Goal: Task Accomplishment & Management: Complete application form

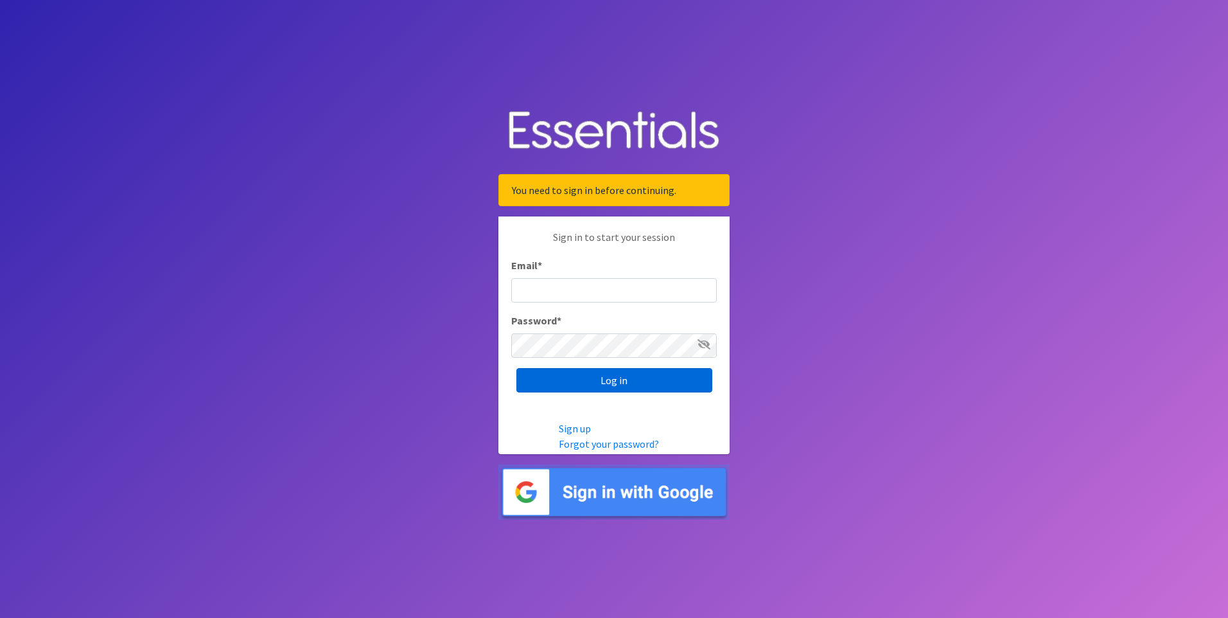
type input "[EMAIL_ADDRESS][DOMAIN_NAME]"
click at [636, 390] on input "Log in" at bounding box center [614, 380] width 196 height 24
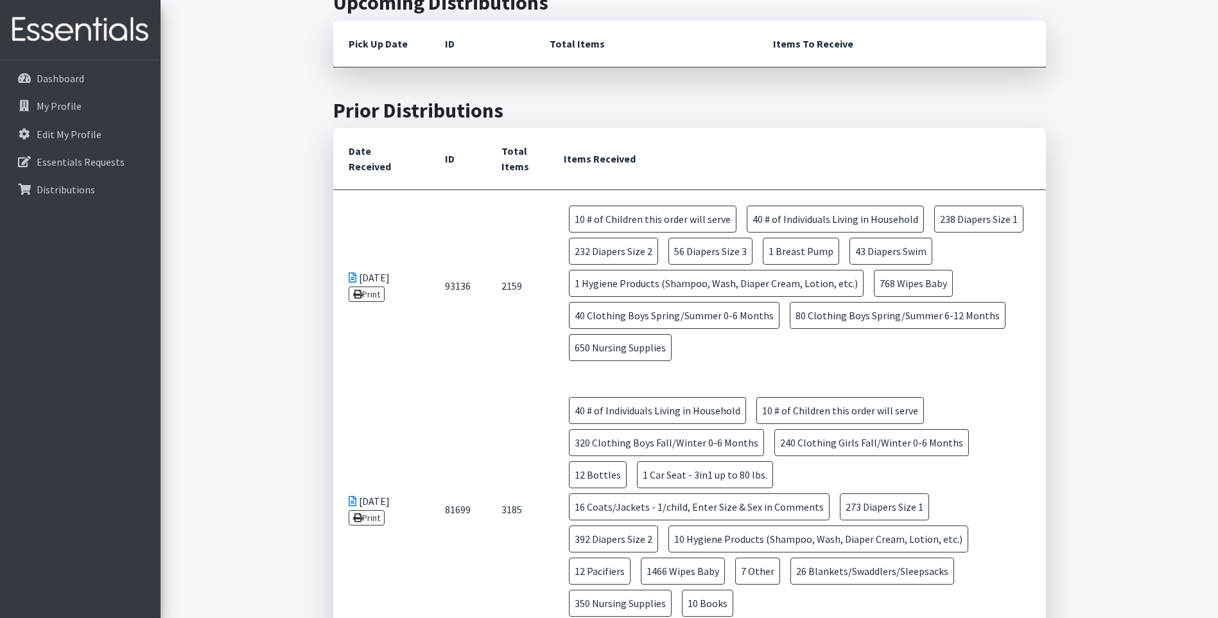
scroll to position [449, 0]
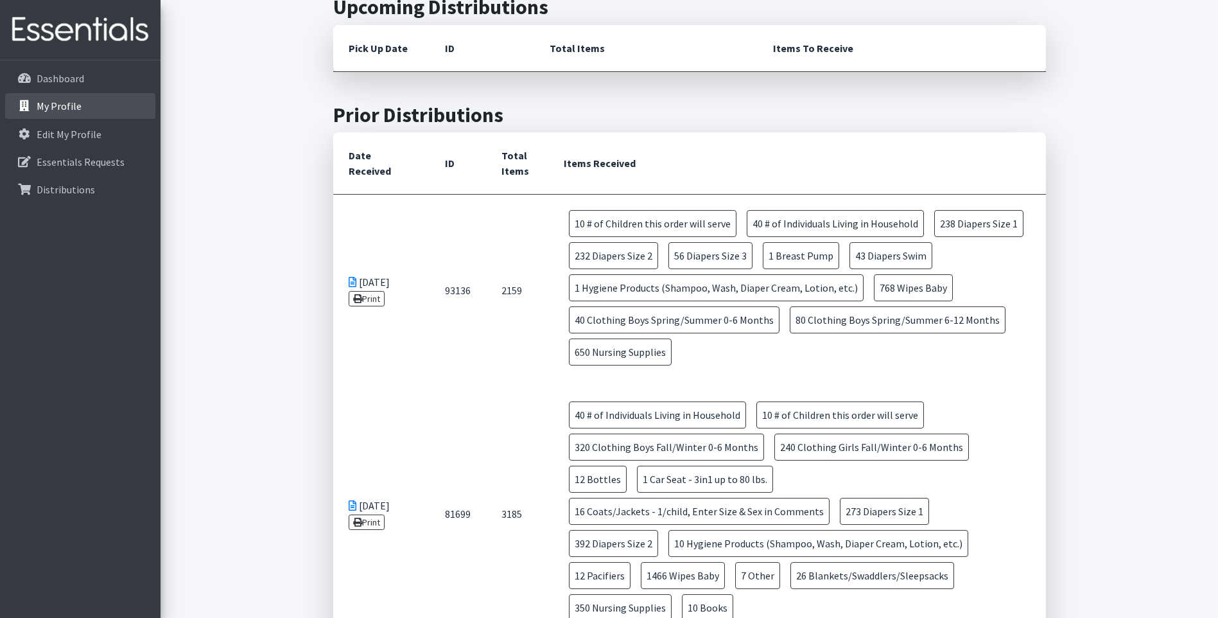
click at [103, 115] on link "My Profile" at bounding box center [80, 106] width 150 height 26
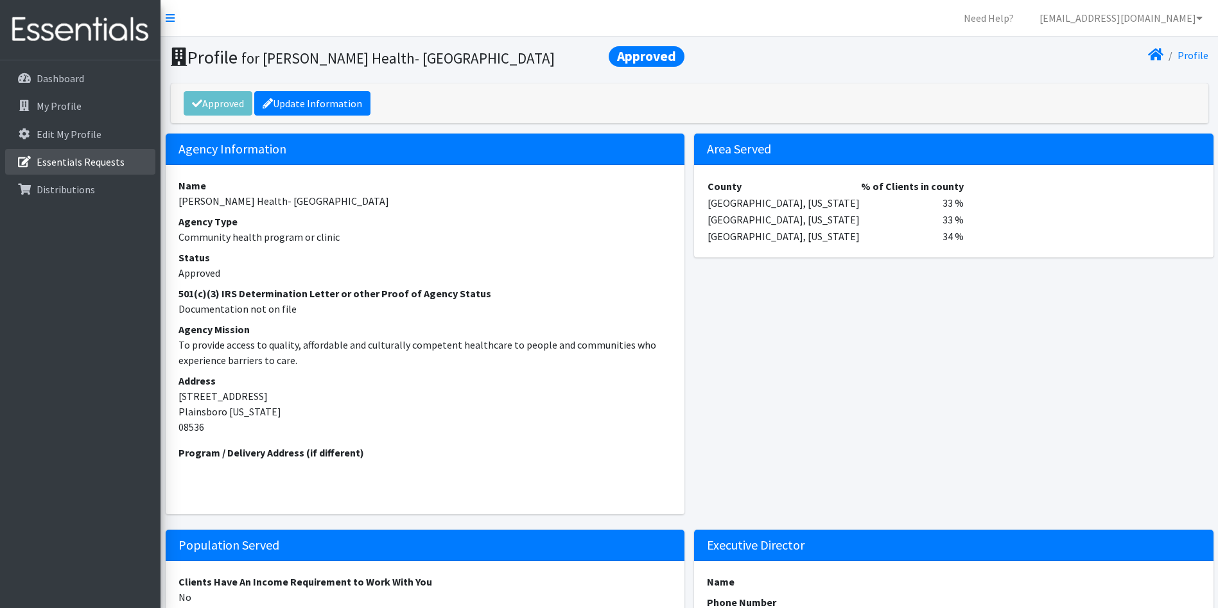
click at [100, 159] on p "Essentials Requests" at bounding box center [81, 161] width 88 height 13
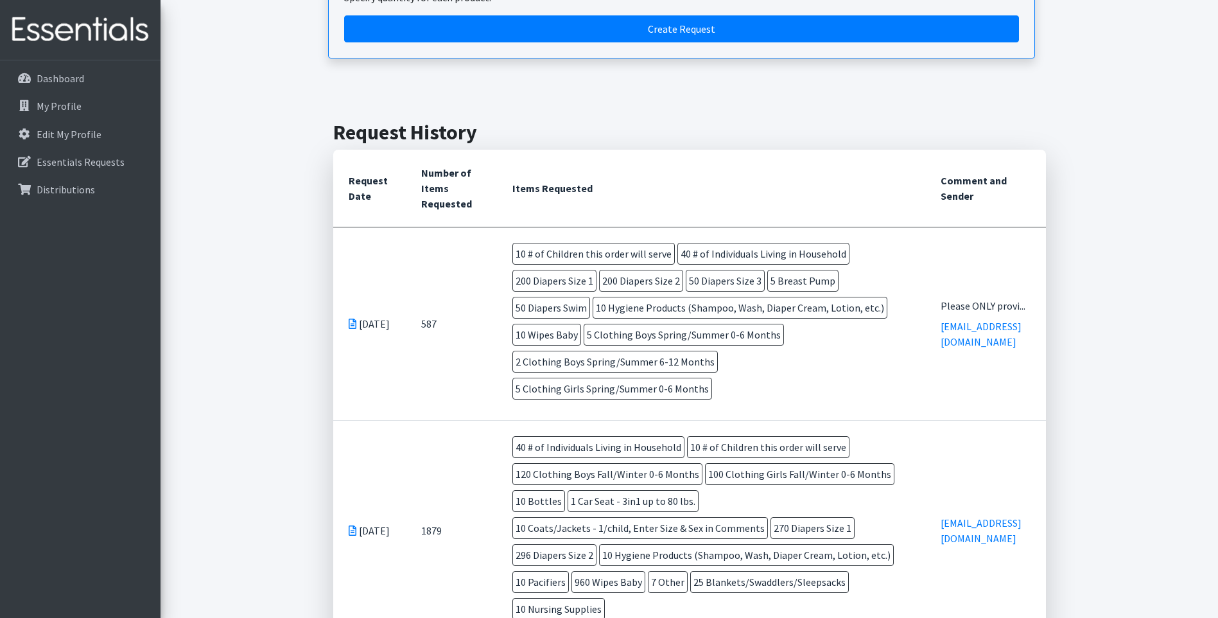
scroll to position [193, 0]
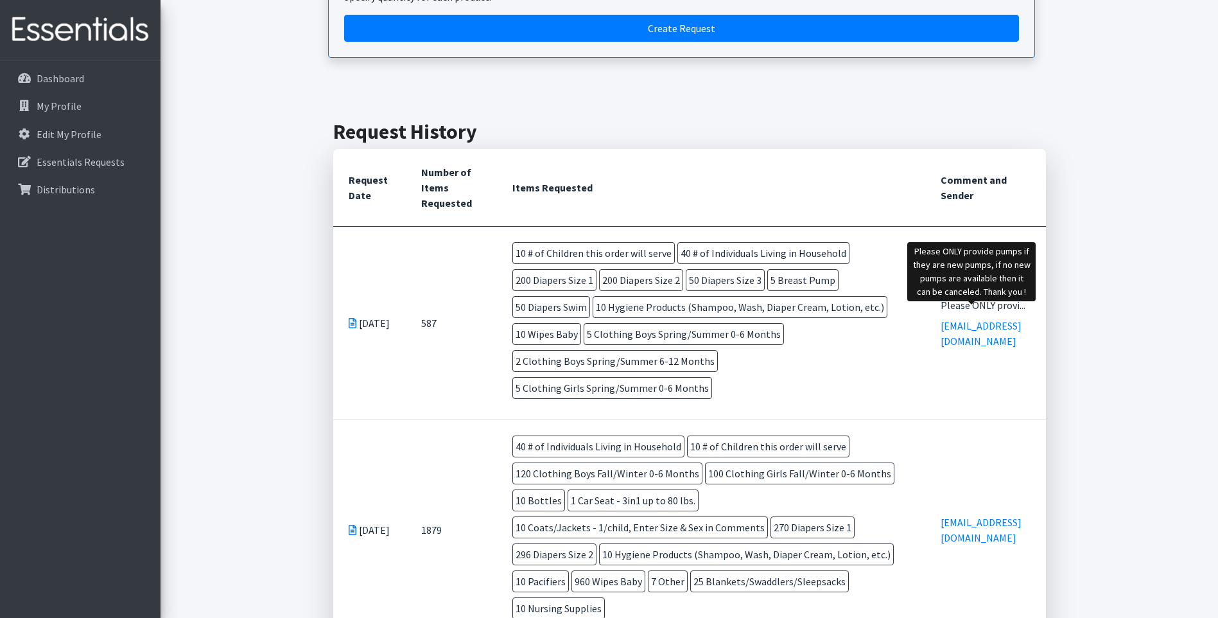
click at [992, 312] on div "Please ONLY provi..." at bounding box center [986, 304] width 90 height 15
drag, startPoint x: 968, startPoint y: 293, endPoint x: 905, endPoint y: 270, distance: 67.0
click at [905, 270] on tr "[DATE] 587 10 # of Children this order will serve 40 # of Individuals Living in…" at bounding box center [689, 322] width 713 height 193
drag, startPoint x: 905, startPoint y: 270, endPoint x: 941, endPoint y: 303, distance: 48.6
click at [939, 301] on td "Please ONLY provi... ksuarez@zufallhealth.org" at bounding box center [985, 322] width 121 height 193
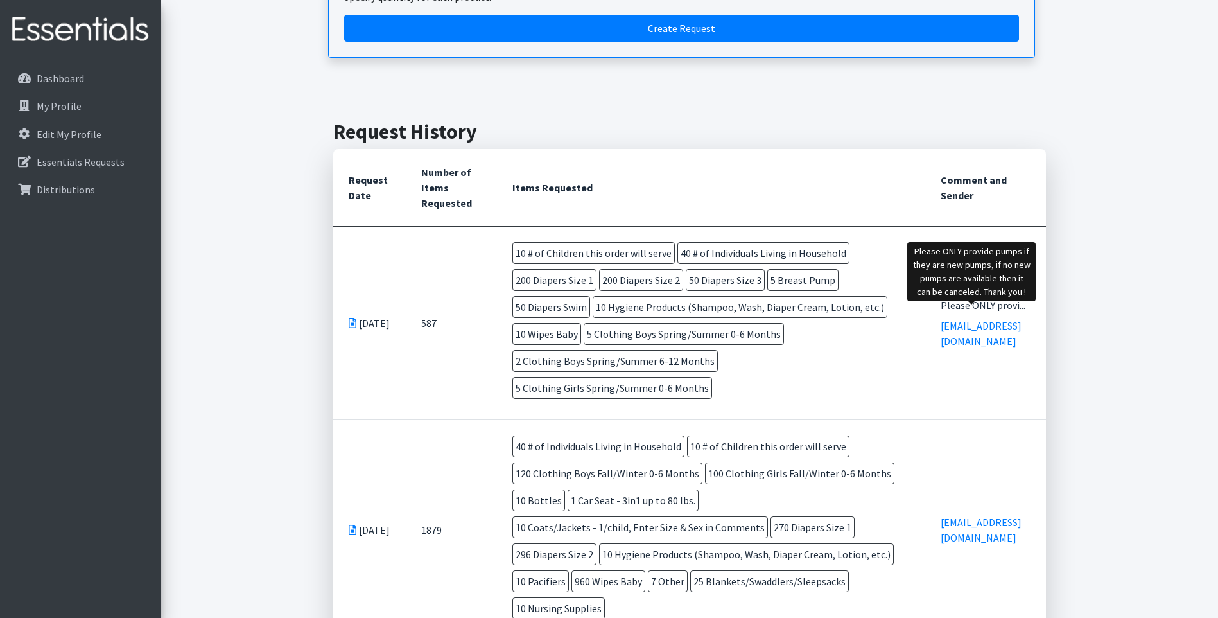
click at [943, 313] on div "Please ONLY provi..." at bounding box center [986, 304] width 90 height 15
click at [925, 247] on td "Please ONLY provi... ksuarez@zufallhealth.org" at bounding box center [985, 322] width 121 height 193
drag, startPoint x: 945, startPoint y: 307, endPoint x: 990, endPoint y: 274, distance: 55.6
click at [990, 274] on td "Please ONLY provi... ksuarez@zufallhealth.org" at bounding box center [985, 322] width 121 height 193
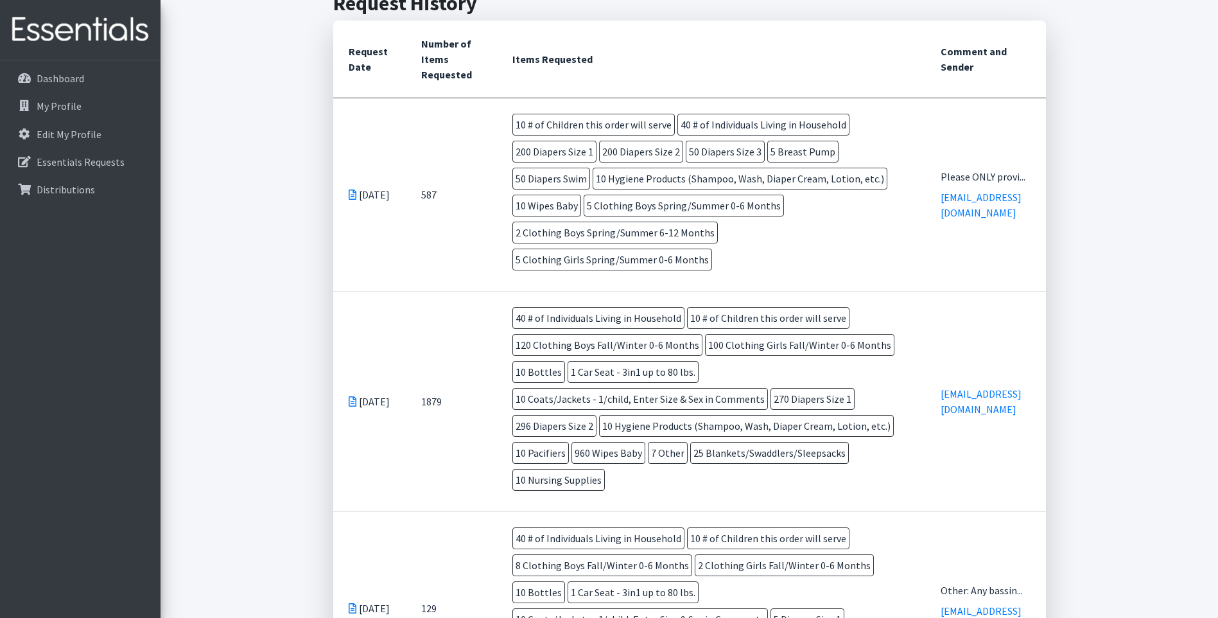
scroll to position [0, 0]
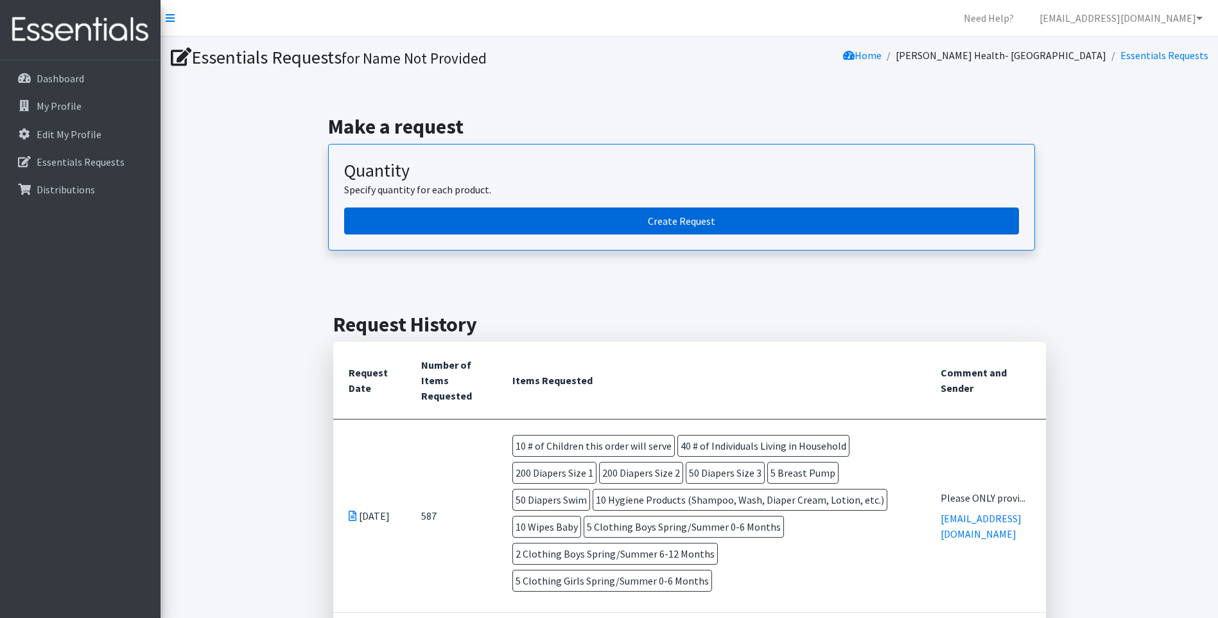
click at [622, 225] on link "Create Request" at bounding box center [681, 220] width 675 height 27
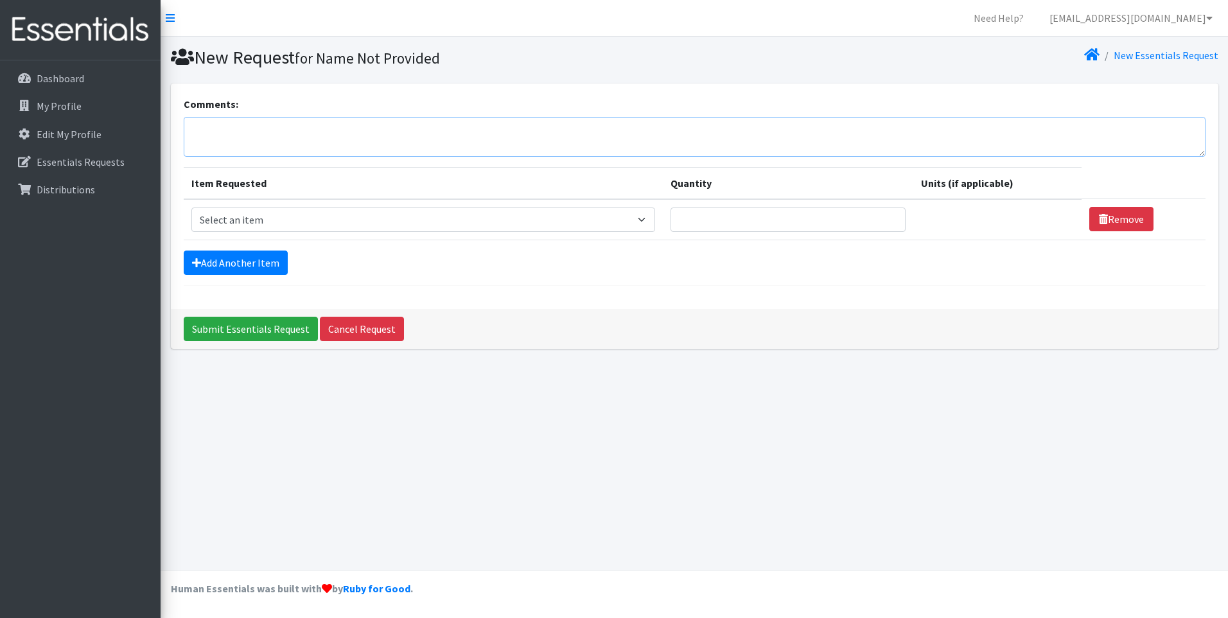
click at [308, 135] on textarea "Comments:" at bounding box center [694, 137] width 1021 height 40
click at [371, 229] on select "Select an item # of Children this order will serve # of Individuals Living in H…" at bounding box center [423, 219] width 464 height 24
select select "13431"
click at [191, 207] on select "Select an item # of Children this order will serve # of Individuals Living in H…" at bounding box center [423, 219] width 464 height 24
click at [778, 219] on input "Quantity" at bounding box center [787, 219] width 235 height 24
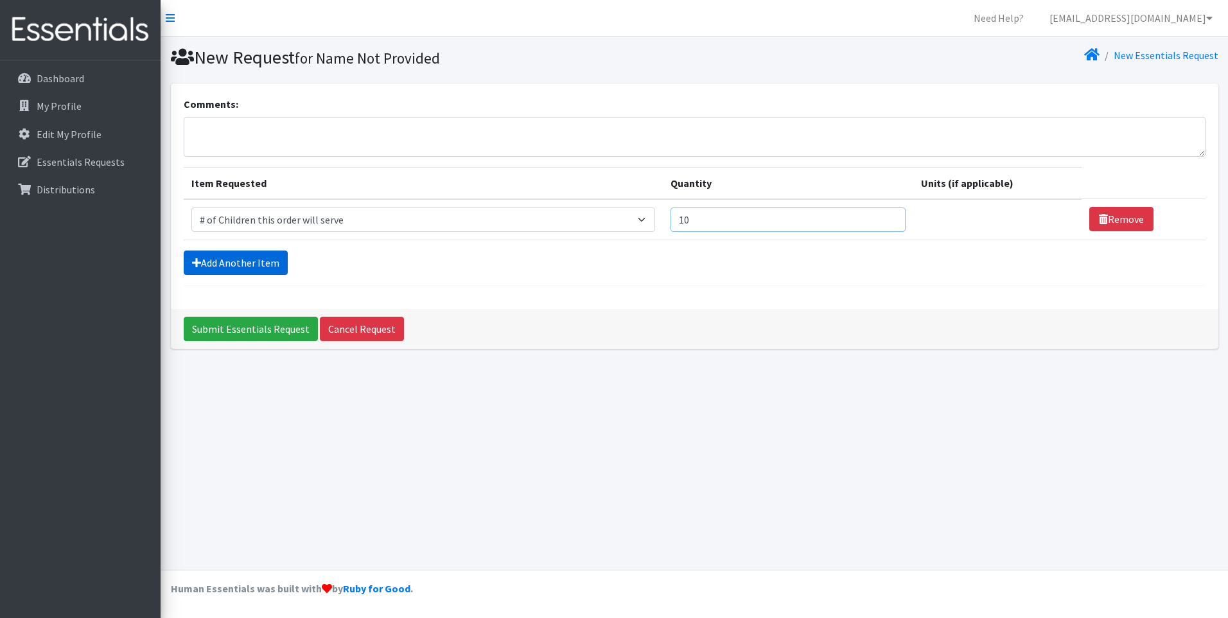
type input "10"
click at [263, 265] on link "Add Another Item" at bounding box center [236, 262] width 104 height 24
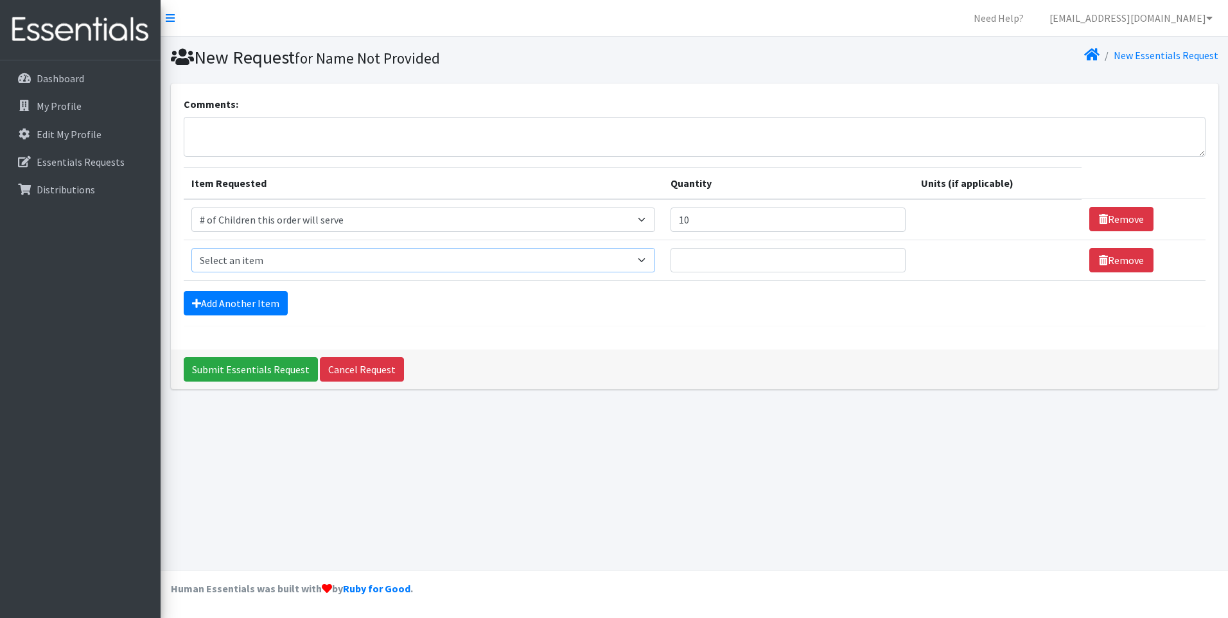
drag, startPoint x: 248, startPoint y: 249, endPoint x: 250, endPoint y: 256, distance: 7.3
click at [248, 249] on select "Select an item # of Children this order will serve # of Individuals Living in H…" at bounding box center [423, 260] width 464 height 24
select select "6076"
click at [191, 248] on select "Select an item # of Children this order will serve # of Individuals Living in H…" at bounding box center [423, 260] width 464 height 24
click at [738, 250] on input "Quantity" at bounding box center [787, 260] width 235 height 24
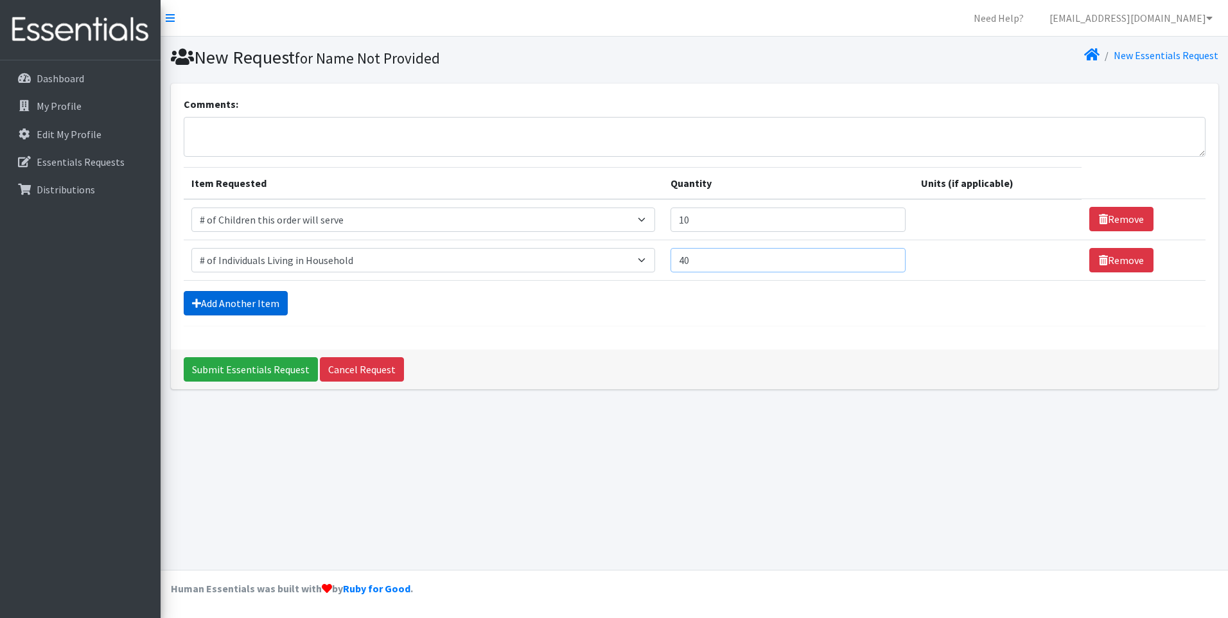
type input "40"
click at [240, 299] on link "Add Another Item" at bounding box center [236, 303] width 104 height 24
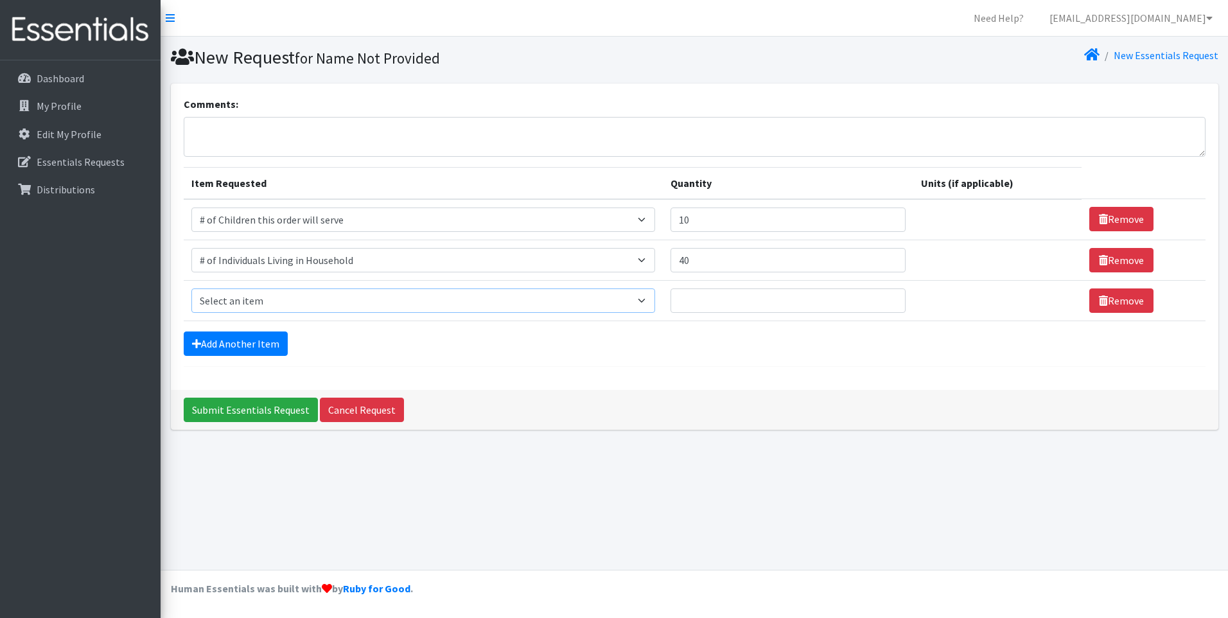
drag, startPoint x: 267, startPoint y: 300, endPoint x: 256, endPoint y: 321, distance: 23.8
click at [267, 300] on select "Select an item # of Children this order will serve # of Individuals Living in H…" at bounding box center [423, 300] width 464 height 24
click at [362, 306] on select "Select an item # of Children this order will serve # of Individuals Living in H…" at bounding box center [423, 300] width 464 height 24
select select "5704"
click at [191, 288] on select "Select an item # of Children this order will serve # of Individuals Living in H…" at bounding box center [423, 300] width 464 height 24
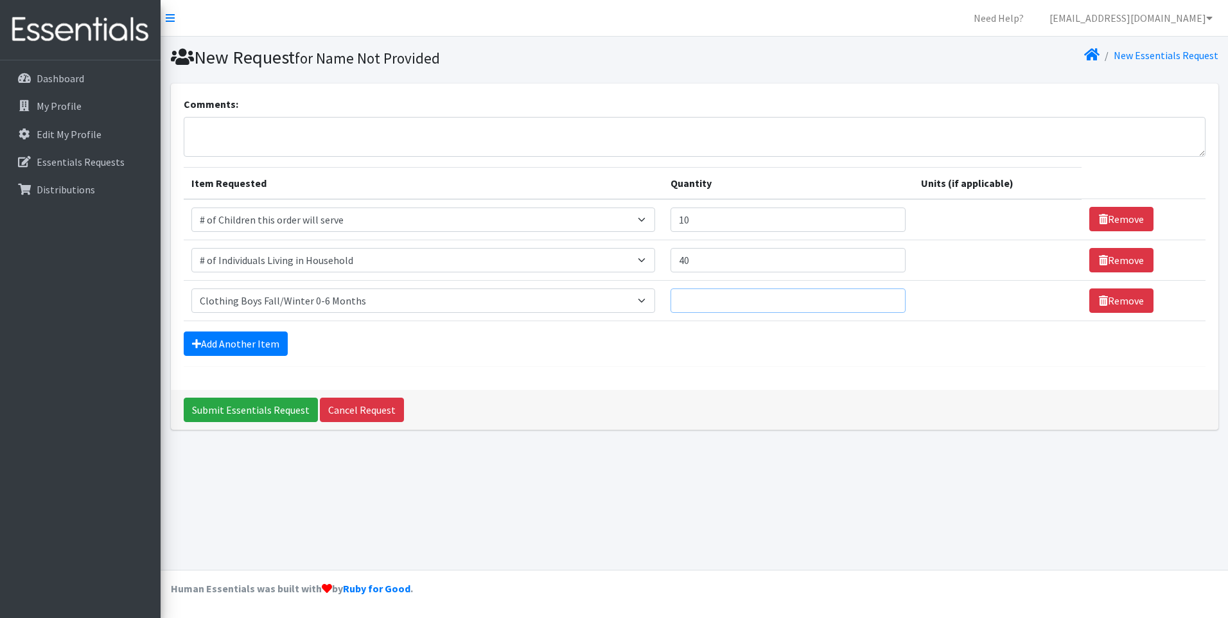
click at [693, 304] on input "Quantity" at bounding box center [787, 300] width 235 height 24
type input "1"
type input "5"
click at [276, 355] on link "Add Another Item" at bounding box center [236, 343] width 104 height 24
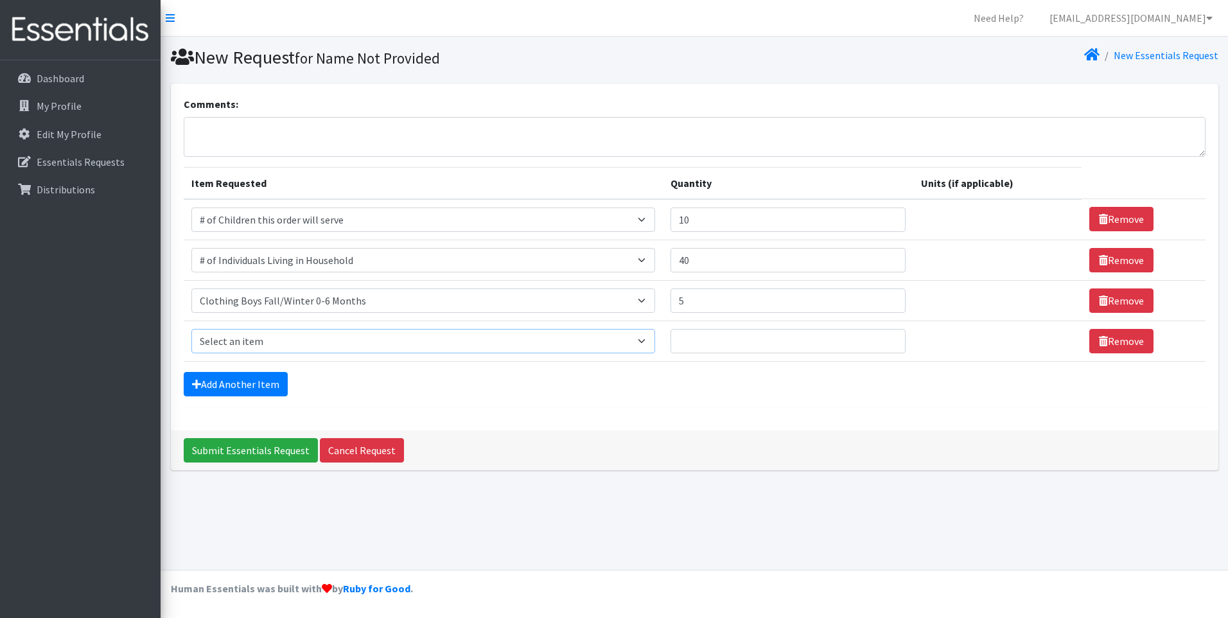
click at [287, 342] on select "Select an item # of Children this order will serve # of Individuals Living in H…" at bounding box center [423, 341] width 464 height 24
select select "5733"
click at [191, 329] on select "Select an item # of Children this order will serve # of Individuals Living in H…" at bounding box center [423, 341] width 464 height 24
click at [729, 335] on input "Quantity" at bounding box center [787, 341] width 235 height 24
type input "5"
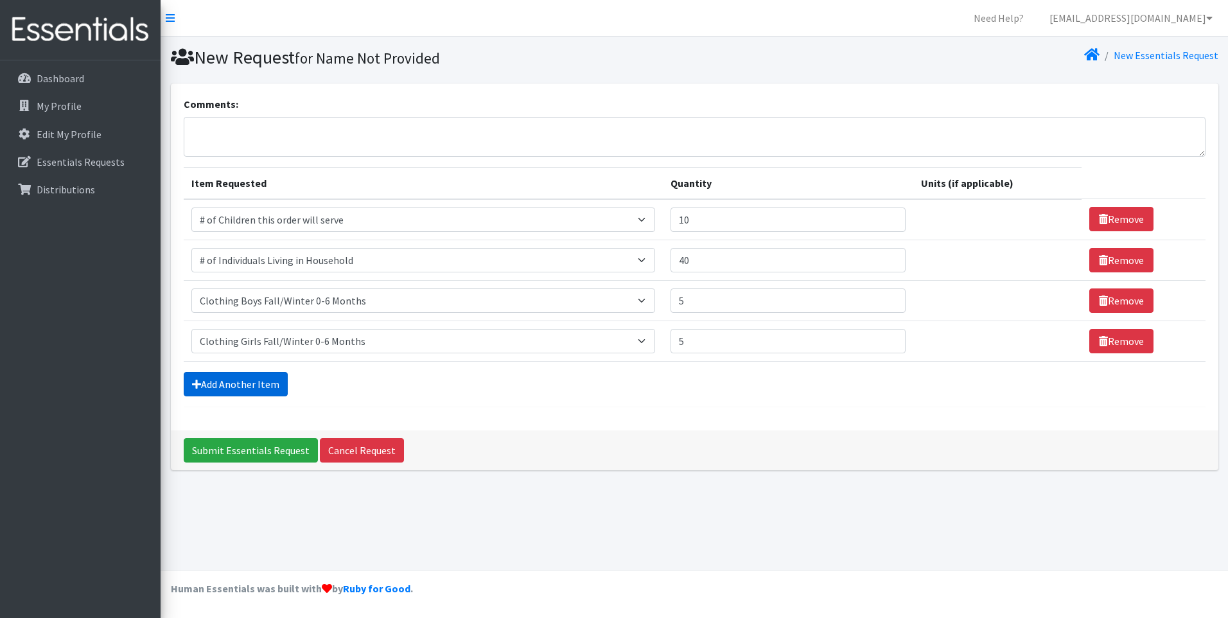
click at [247, 393] on link "Add Another Item" at bounding box center [236, 384] width 104 height 24
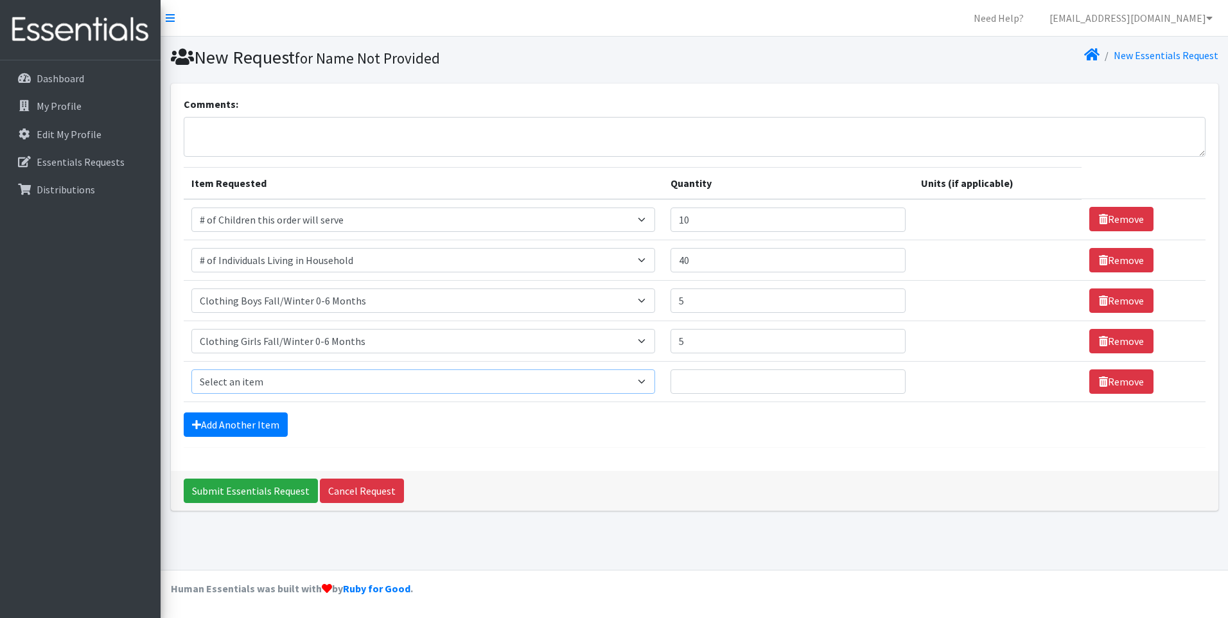
click at [336, 390] on select "Select an item # of Children this order will serve # of Individuals Living in H…" at bounding box center [423, 381] width 464 height 24
select select "5706"
click at [191, 369] on select "Select an item # of Children this order will serve # of Individuals Living in H…" at bounding box center [423, 381] width 464 height 24
click at [725, 373] on input "Quantity" at bounding box center [787, 381] width 235 height 24
type input "1"
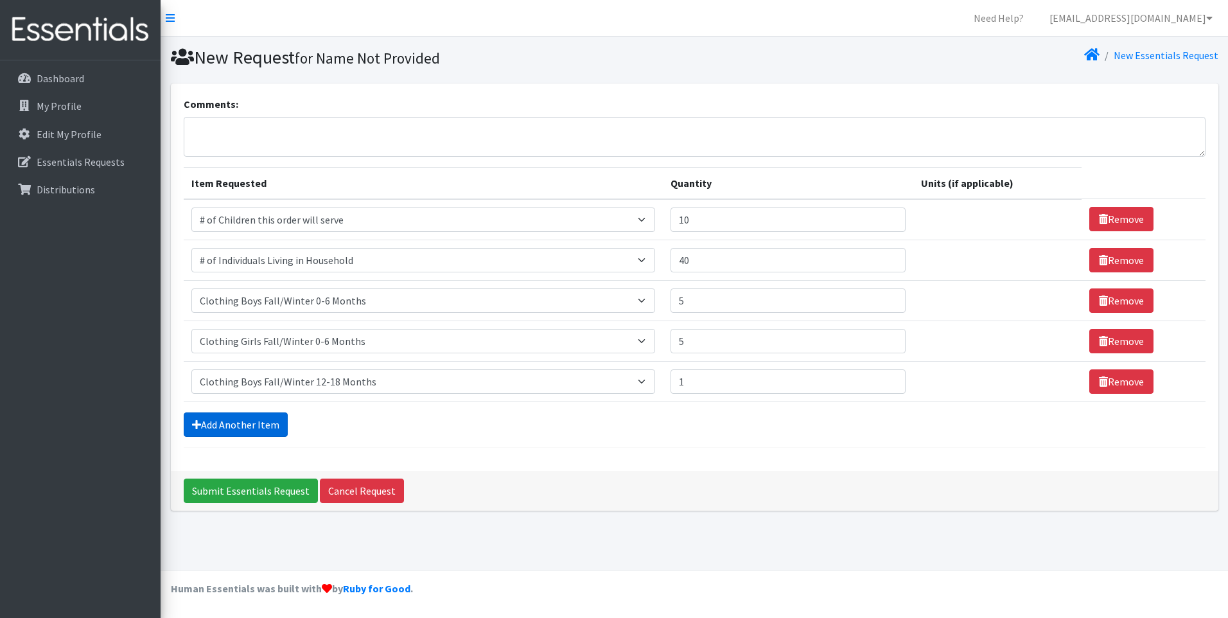
click at [253, 423] on link "Add Another Item" at bounding box center [236, 424] width 104 height 24
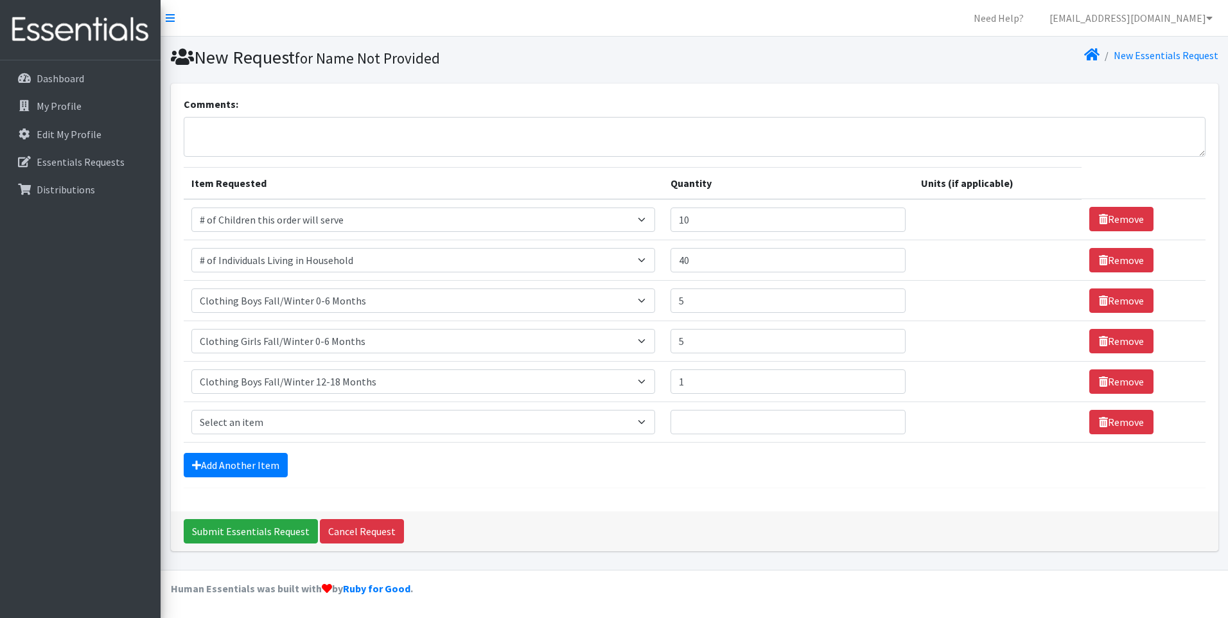
click at [376, 437] on td "Item Requested Select an item # of Children this order will serve # of Individu…" at bounding box center [424, 421] width 480 height 40
click at [401, 427] on select "Select an item # of Children this order will serve # of Individuals Living in H…" at bounding box center [423, 422] width 464 height 24
select select "7900"
click at [191, 410] on select "Select an item # of Children this order will serve # of Individuals Living in H…" at bounding box center [423, 422] width 464 height 24
click at [706, 422] on input "Quantity" at bounding box center [787, 422] width 235 height 24
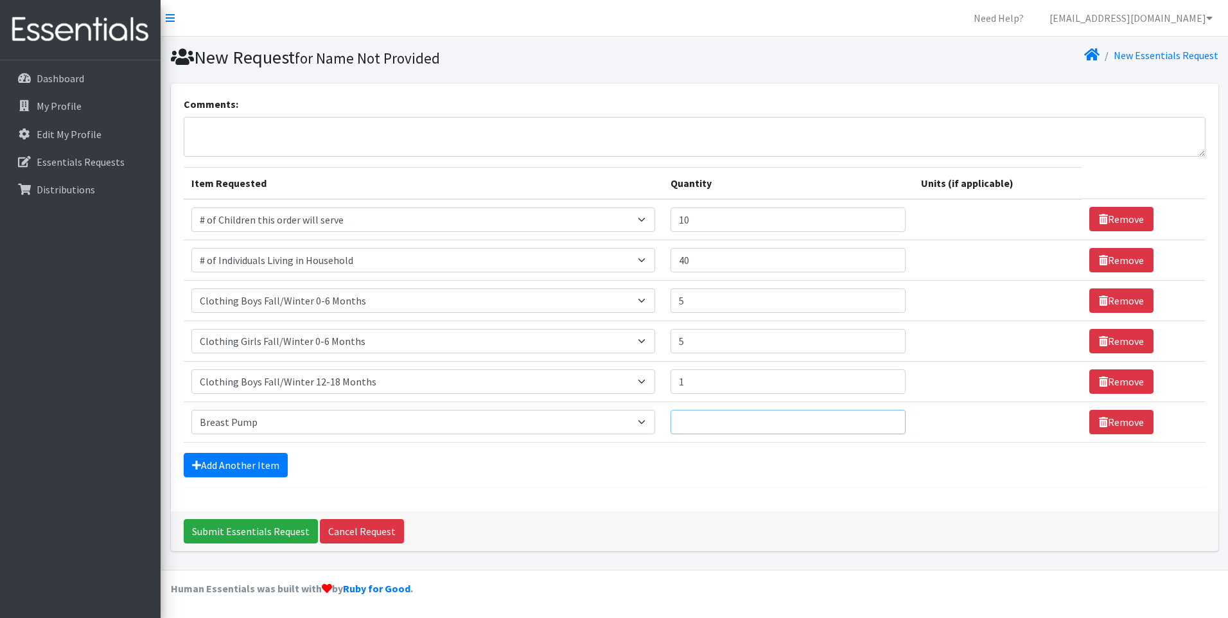
type input "5"
type input "3"
click at [410, 121] on textarea "Comments:" at bounding box center [694, 137] width 1021 height 40
type textarea "Please provide ONLY NEW unused breast pump/parts, if none available, do not add…"
click at [287, 465] on div "Add Another Item" at bounding box center [694, 465] width 1021 height 24
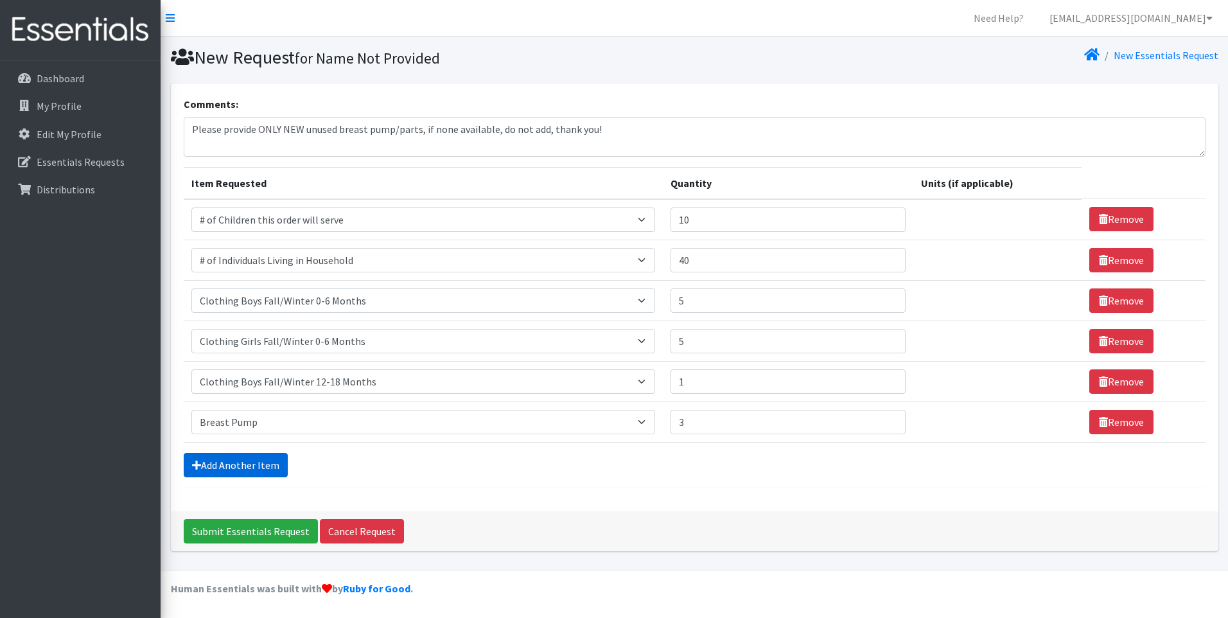
click at [234, 468] on link "Add Another Item" at bounding box center [236, 465] width 104 height 24
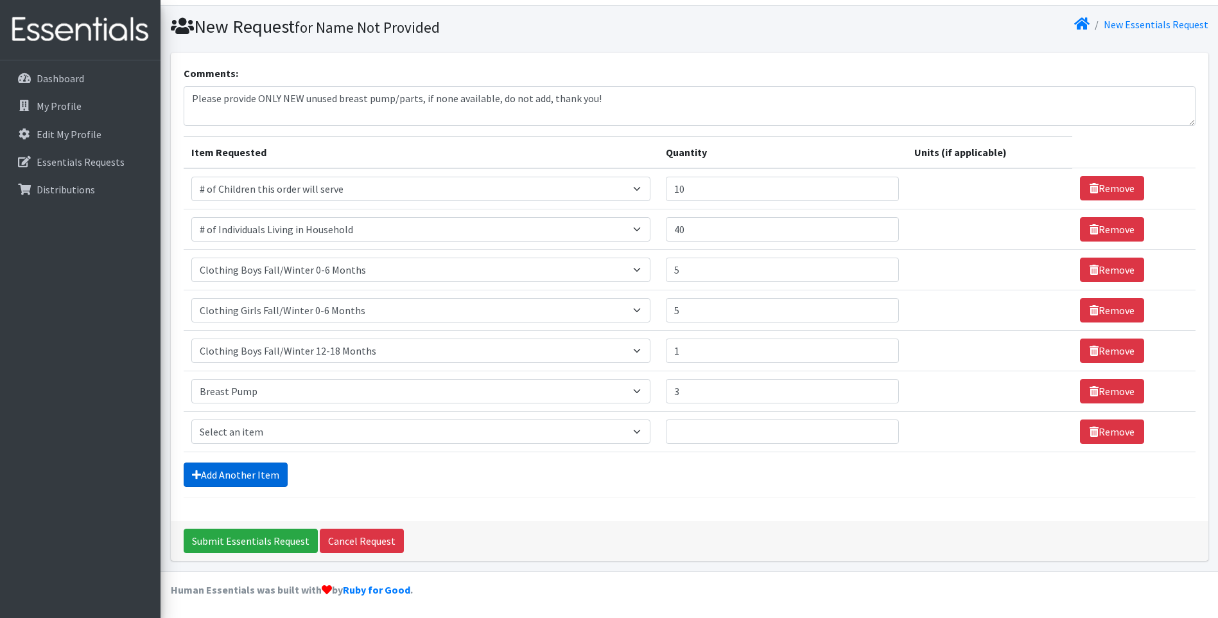
scroll to position [32, 0]
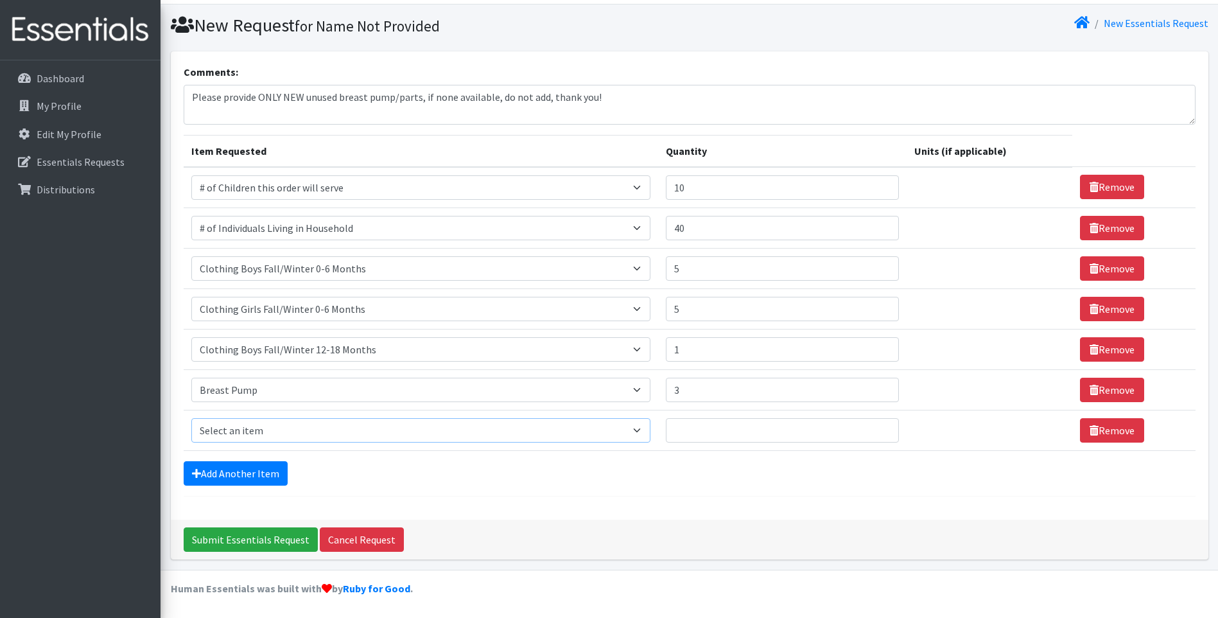
click at [342, 431] on select "Select an item # of Children this order will serve # of Individuals Living in H…" at bounding box center [420, 430] width 459 height 24
select select "1964"
click at [191, 418] on select "Select an item # of Children this order will serve # of Individuals Living in H…" at bounding box center [420, 430] width 459 height 24
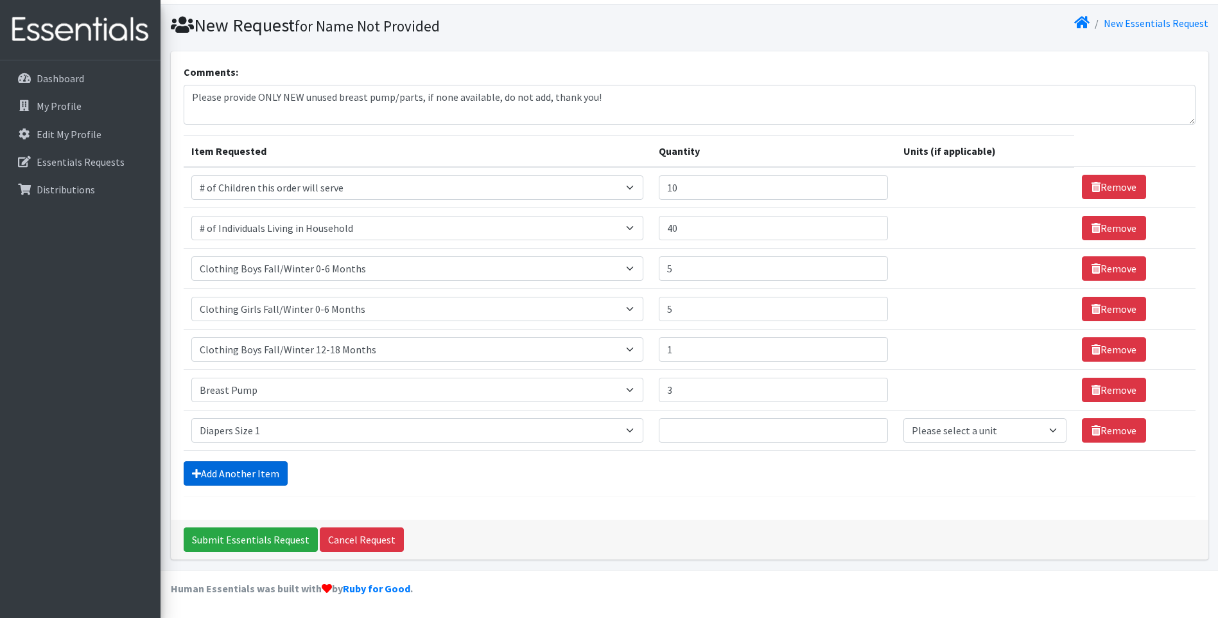
click at [236, 471] on link "Add Another Item" at bounding box center [236, 473] width 104 height 24
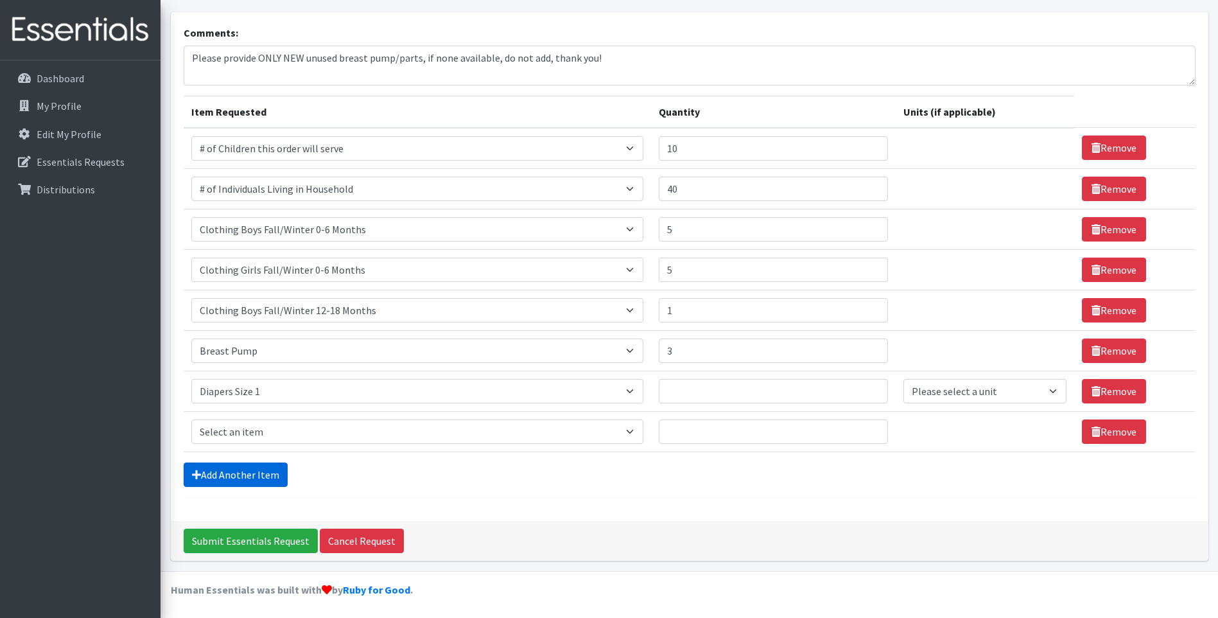
scroll to position [73, 0]
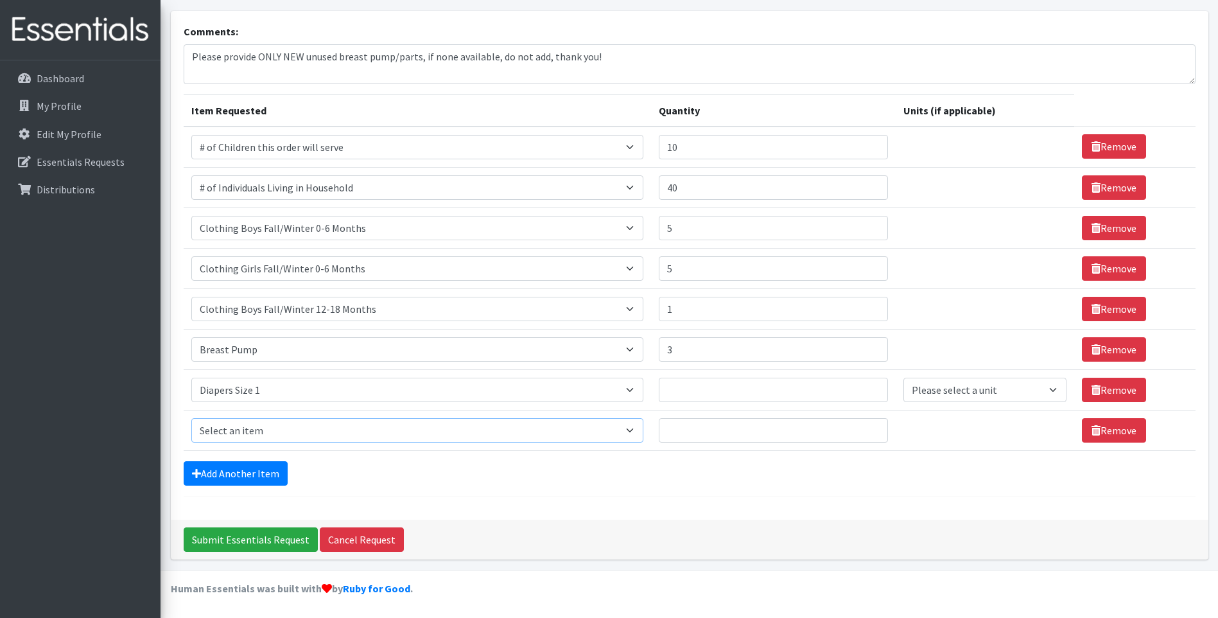
click at [254, 430] on select "Select an item # of Children this order will serve # of Individuals Living in H…" at bounding box center [417, 430] width 453 height 24
select select "1965"
click at [191, 418] on select "Select an item # of Children this order will serve # of Individuals Living in H…" at bounding box center [417, 430] width 453 height 24
click at [247, 467] on link "Add Another Item" at bounding box center [236, 473] width 104 height 24
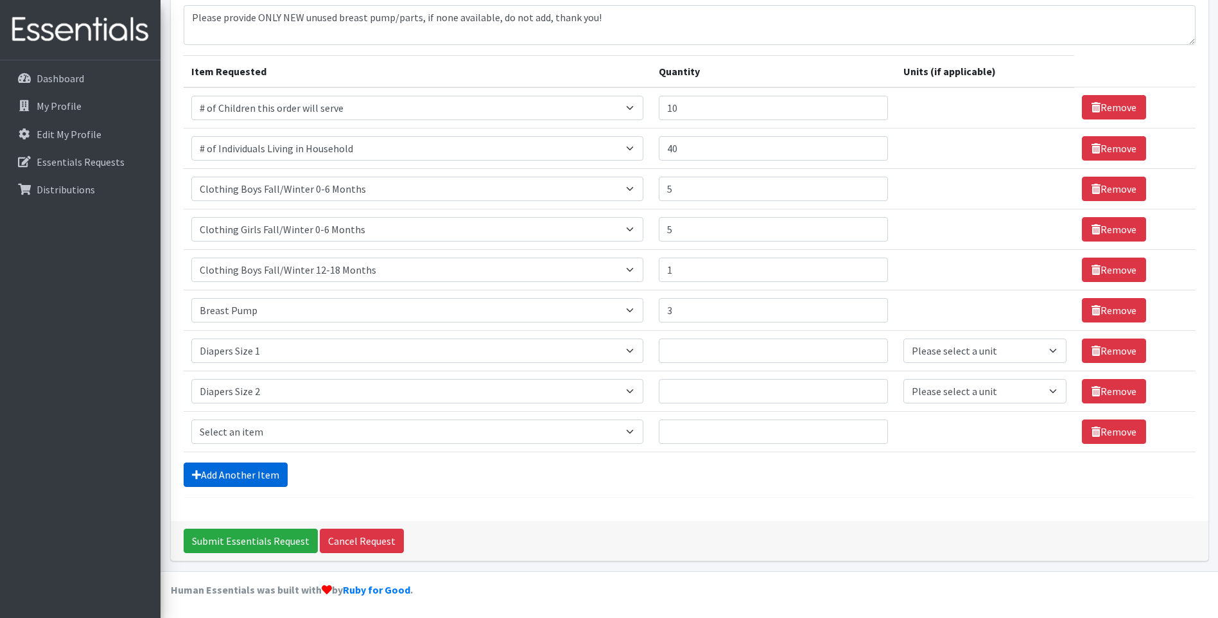
scroll to position [113, 0]
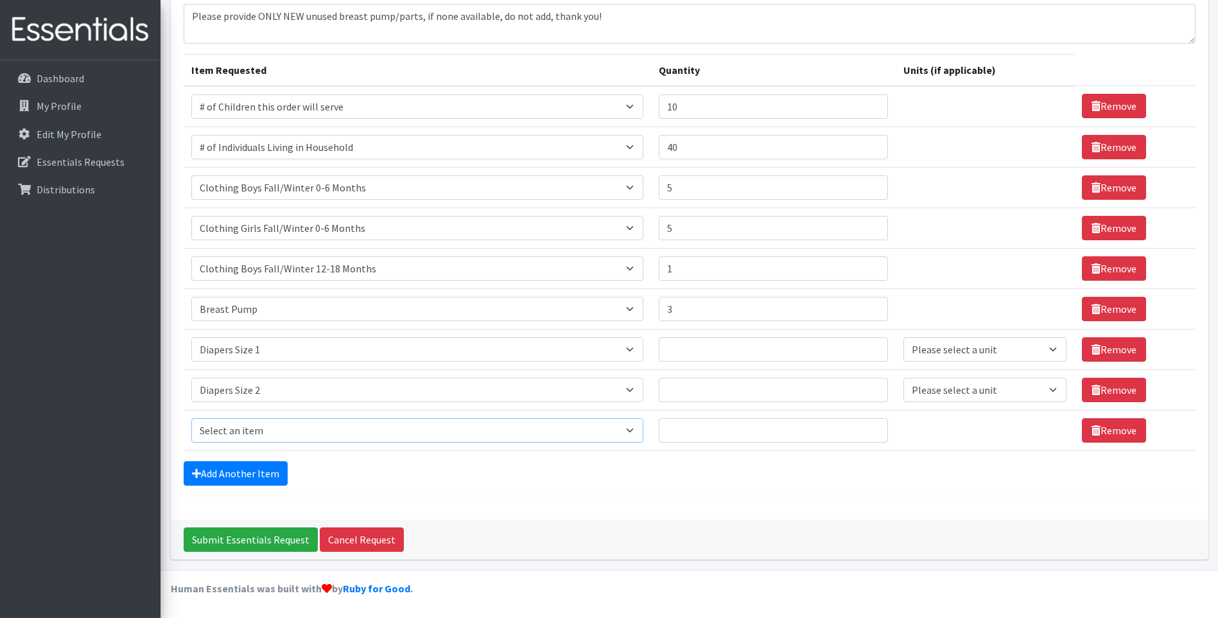
click at [286, 428] on select "Select an item # of Children this order will serve # of Individuals Living in H…" at bounding box center [417, 430] width 453 height 24
select select "1967"
click at [191, 418] on select "Select an item # of Children this order will serve # of Individuals Living in H…" at bounding box center [417, 430] width 453 height 24
click at [272, 482] on link "Add Another Item" at bounding box center [236, 473] width 104 height 24
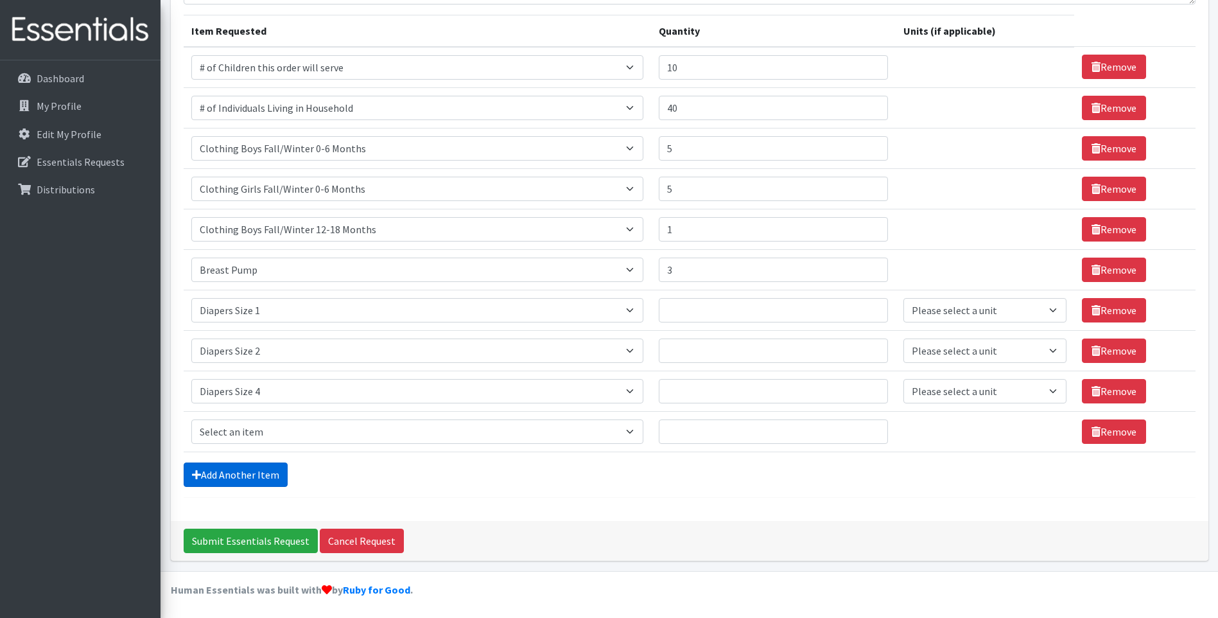
scroll to position [153, 0]
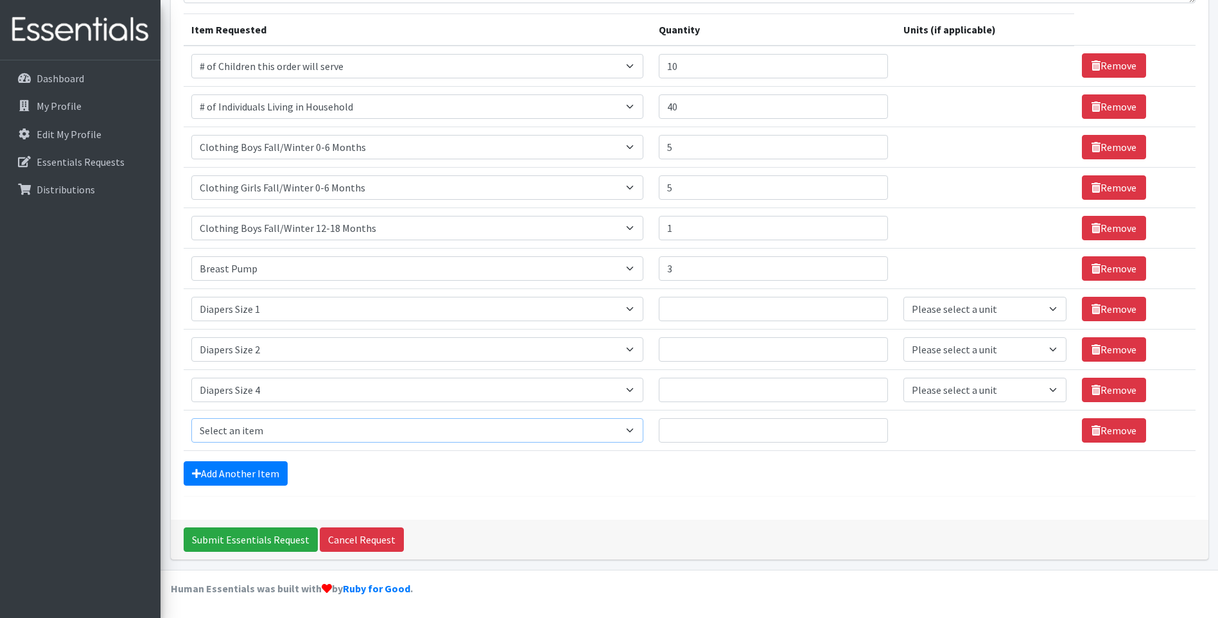
click at [259, 442] on select "Select an item # of Children this order will serve # of Individuals Living in H…" at bounding box center [417, 430] width 453 height 24
select select "1929"
click at [191, 418] on select "Select an item # of Children this order will serve # of Individuals Living in H…" at bounding box center [417, 430] width 453 height 24
click at [787, 441] on input "Quantity" at bounding box center [773, 430] width 229 height 24
type input "10"
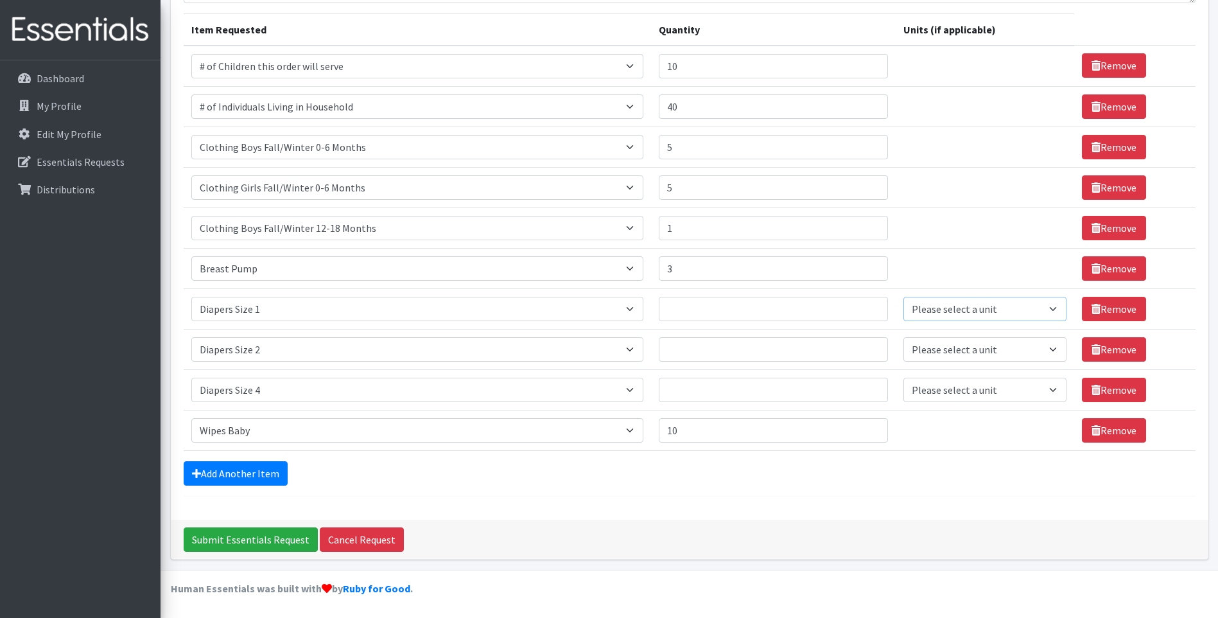
click at [963, 310] on select "Please select a unit units Packs" at bounding box center [984, 309] width 163 height 24
select select "Pack"
click at [903, 297] on select "Please select a unit units Packs" at bounding box center [984, 309] width 163 height 24
click at [961, 356] on select "Please select a unit units Packs" at bounding box center [984, 349] width 163 height 24
select select "Pack"
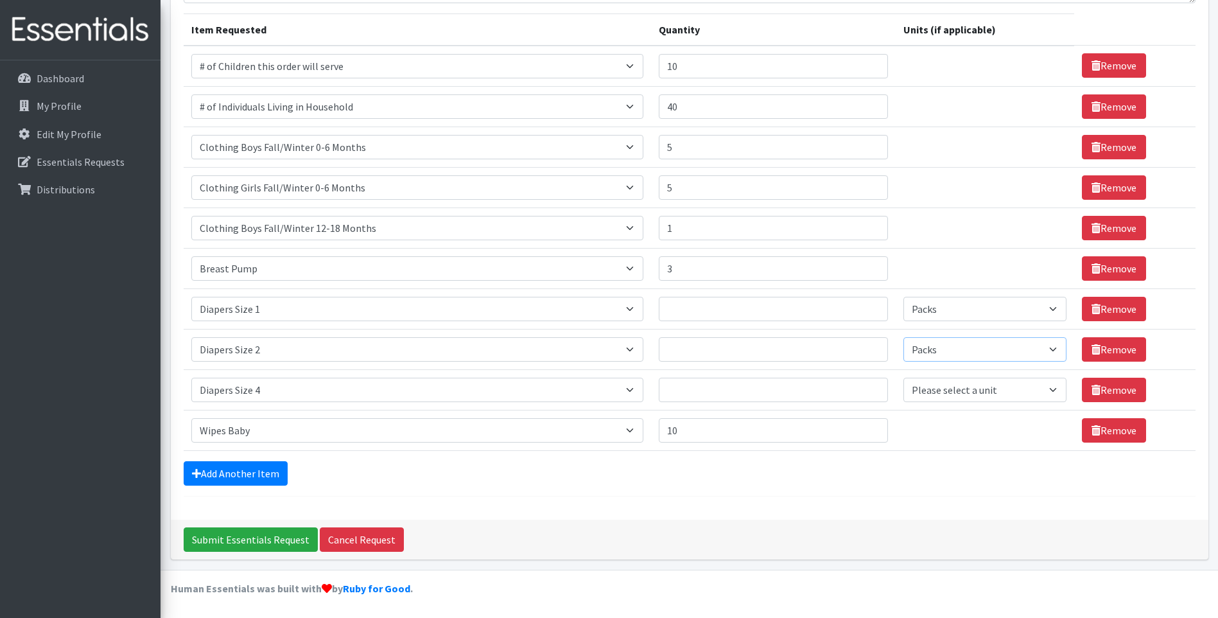
click at [903, 337] on select "Please select a unit units Packs" at bounding box center [984, 349] width 163 height 24
click at [979, 394] on select "Please select a unit units Packs" at bounding box center [984, 390] width 163 height 24
select select "Pack"
click at [903, 378] on select "Please select a unit units Packs" at bounding box center [984, 390] width 163 height 24
click at [685, 290] on td "Quantity" at bounding box center [773, 308] width 245 height 40
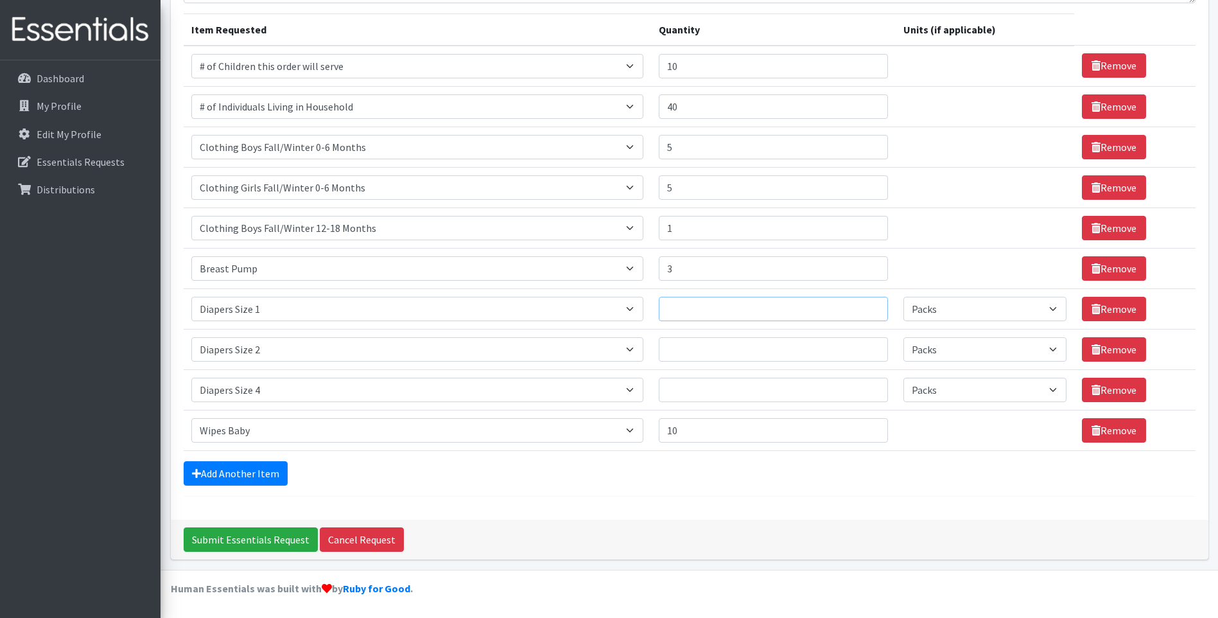
click at [681, 306] on input "Quantity" at bounding box center [773, 309] width 229 height 24
type input "2"
click at [692, 368] on td "Quantity" at bounding box center [773, 349] width 245 height 40
click at [720, 355] on input "Quantity" at bounding box center [773, 349] width 229 height 24
type input "2"
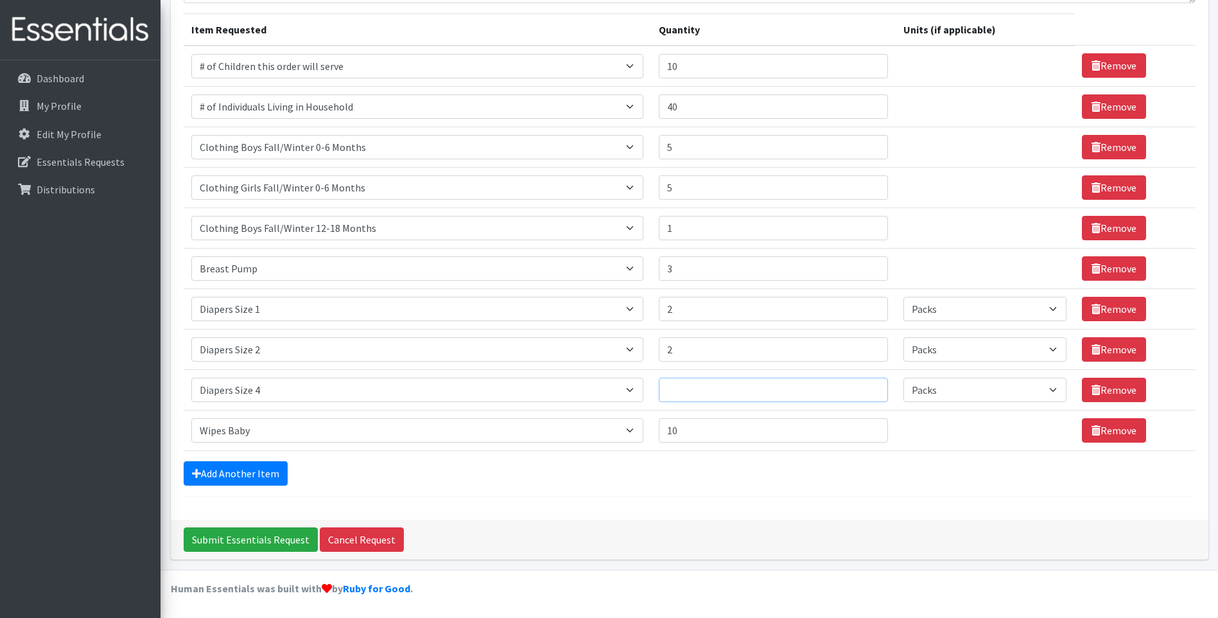
click at [735, 395] on input "Quantity" at bounding box center [773, 390] width 229 height 24
type input "1"
click at [709, 344] on input "2" at bounding box center [773, 349] width 229 height 24
click at [721, 150] on input "5" at bounding box center [773, 147] width 229 height 24
click at [362, 226] on select "Select an item # of Children this order will serve # of Individuals Living in H…" at bounding box center [417, 228] width 453 height 24
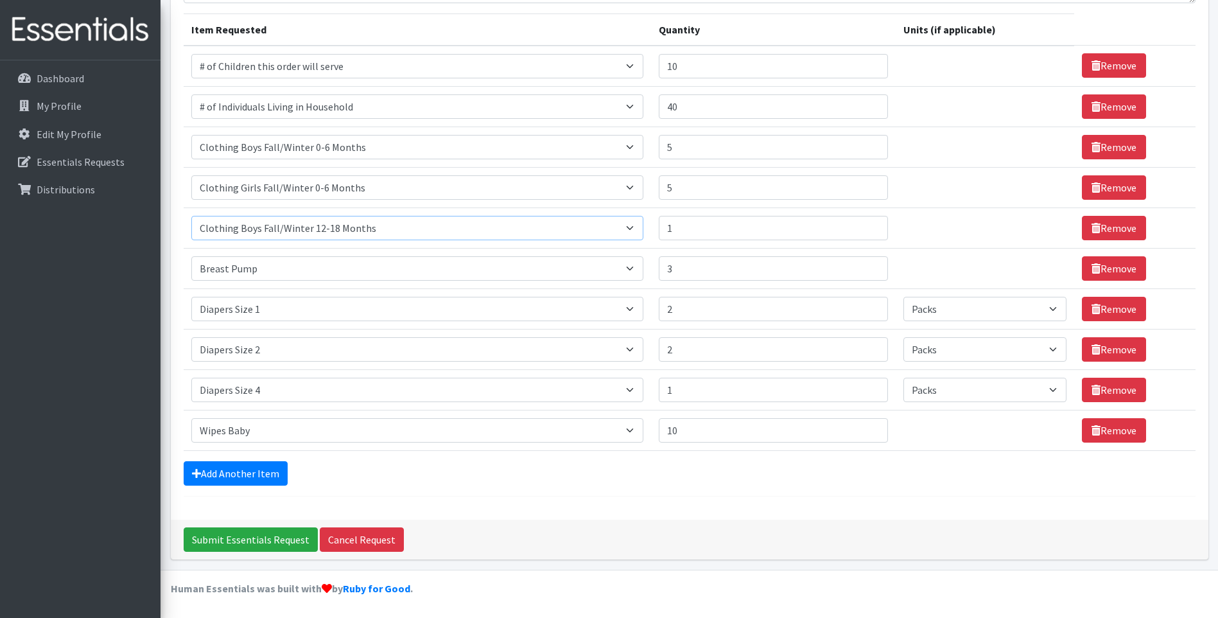
click at [191, 216] on select "Select an item # of Children this order will serve # of Individuals Living in H…" at bounding box center [417, 228] width 453 height 24
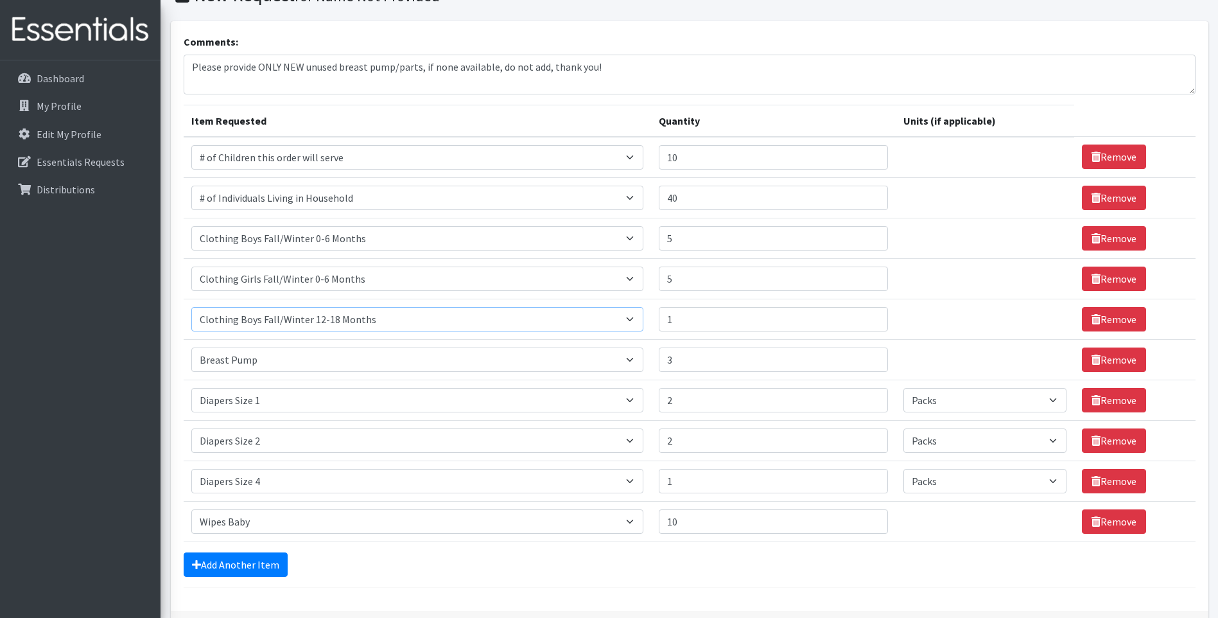
scroll to position [0, 0]
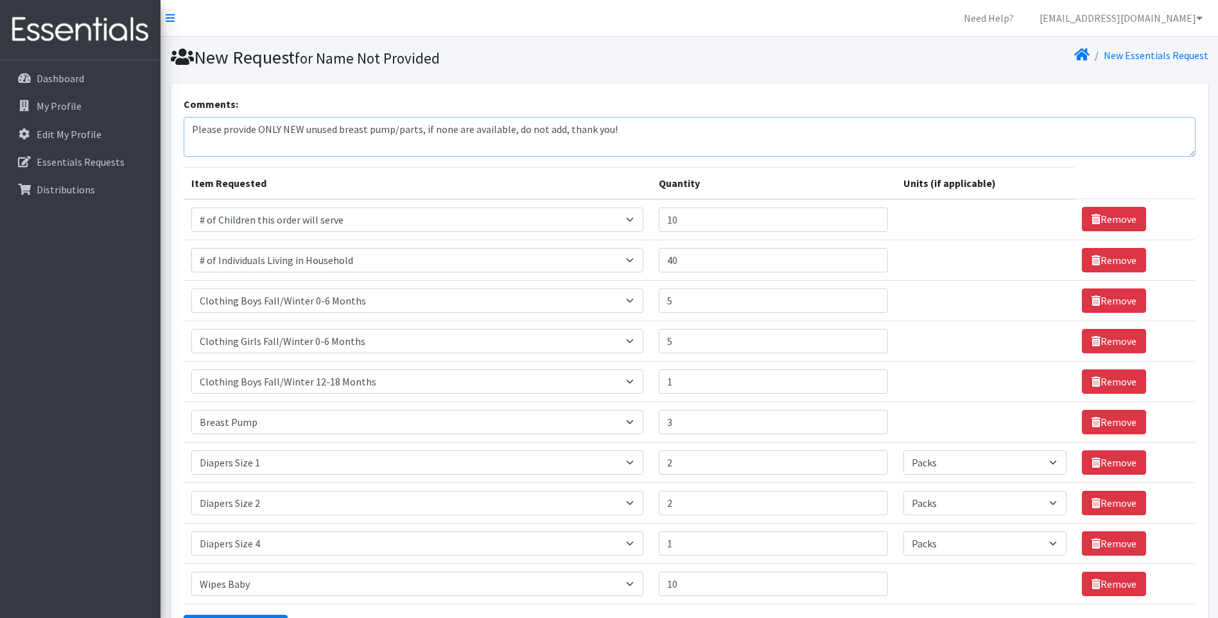
click at [757, 141] on textarea "Please provide ONLY NEW unused breast pump/parts, if none are available, do not…" at bounding box center [690, 137] width 1012 height 40
type textarea "Please provide ONLY NEW unused breast pump/parts, if none are available, do not…"
